Goal: Navigation & Orientation: Find specific page/section

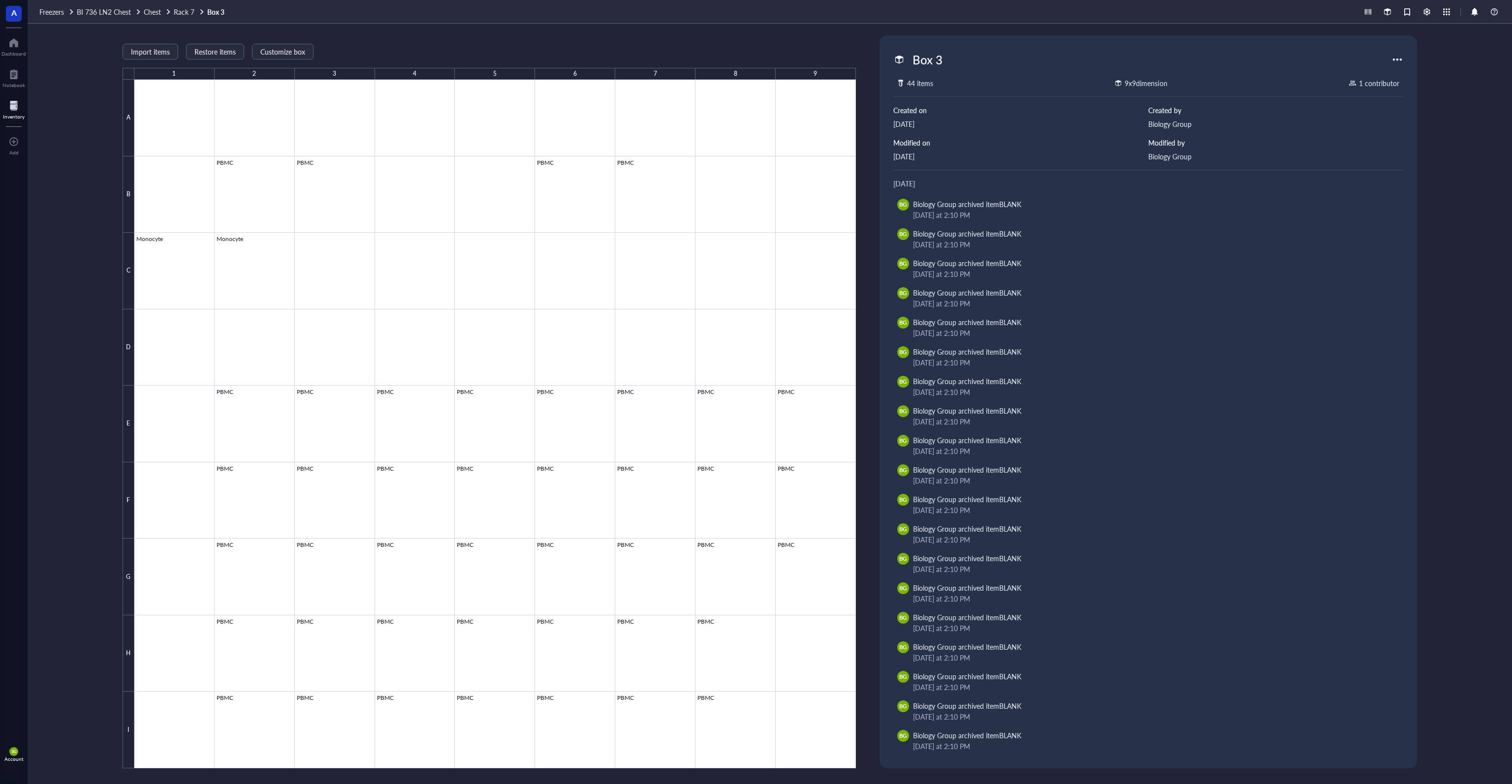
click at [1392, 62] on div at bounding box center [1397, 59] width 16 height 16
click at [1338, 55] on div "Box 3" at bounding box center [1142, 59] width 498 height 21
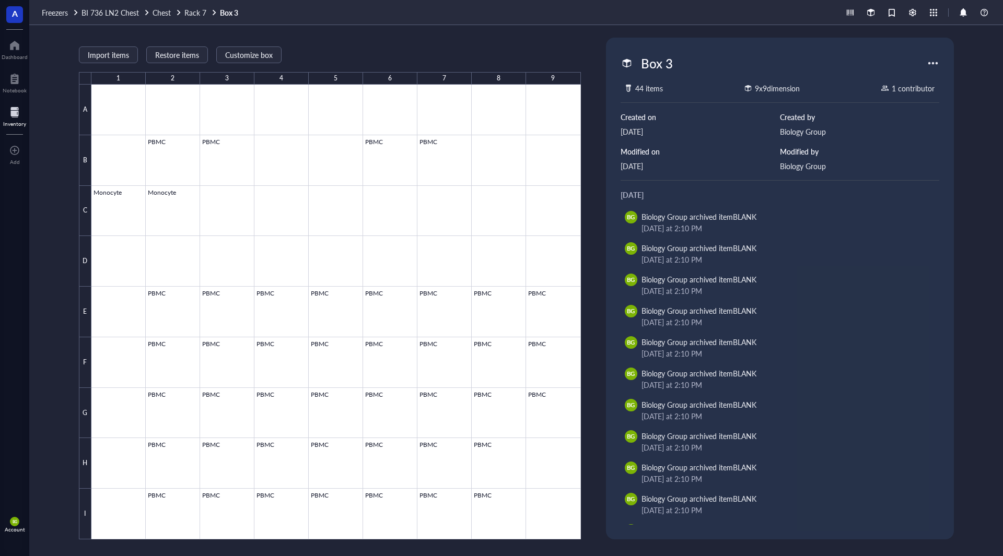
drag, startPoint x: 326, startPoint y: 23, endPoint x: 443, endPoint y: 0, distance: 119.7
click at [326, 23] on div "Freezers BI [STREET_ADDRESS]" at bounding box center [515, 12] width 973 height 25
